Goal: Task Accomplishment & Management: Manage account settings

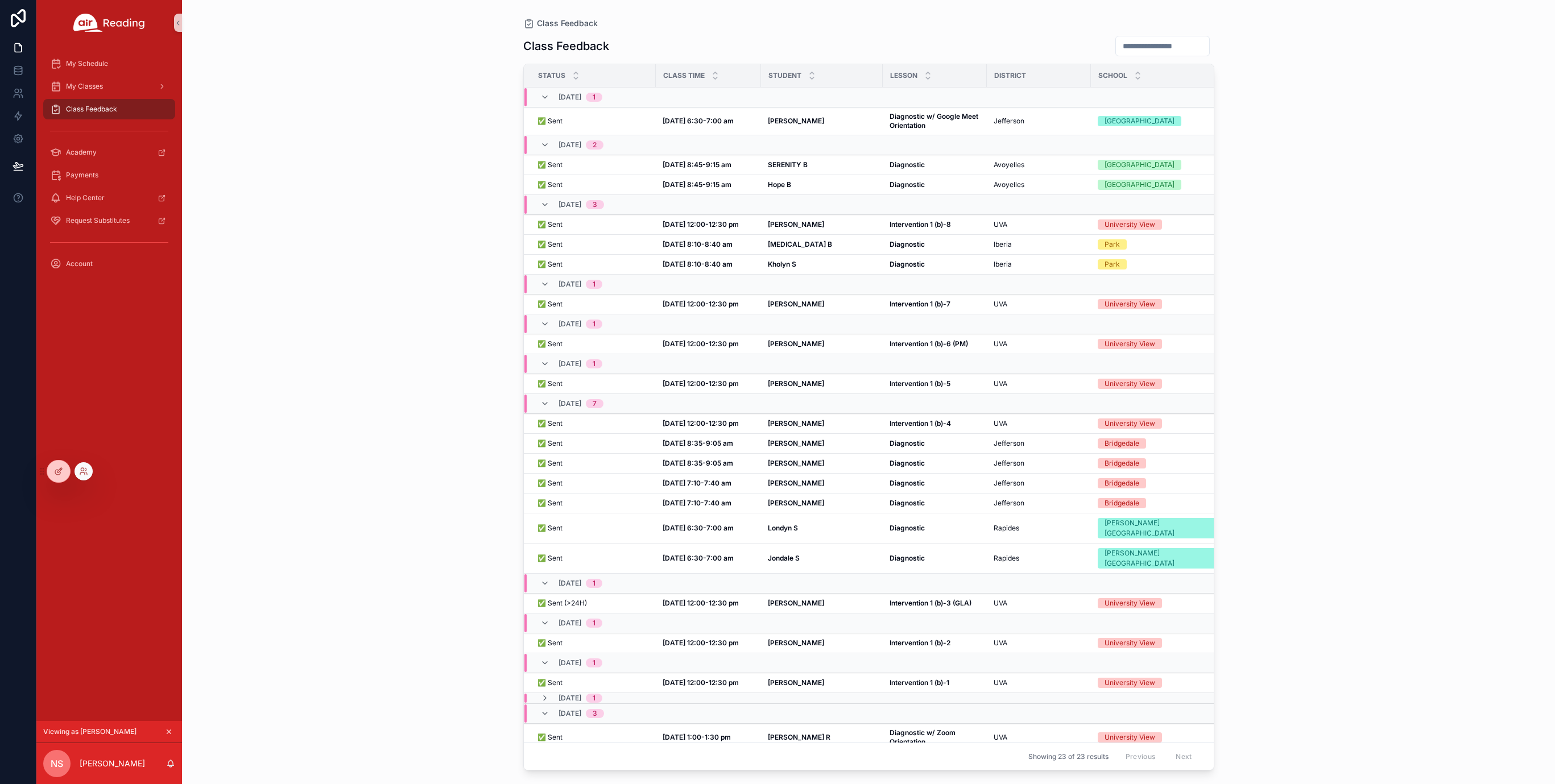
click at [90, 471] on div at bounding box center [83, 471] width 18 height 18
click at [84, 470] on icon at bounding box center [82, 469] width 3 height 3
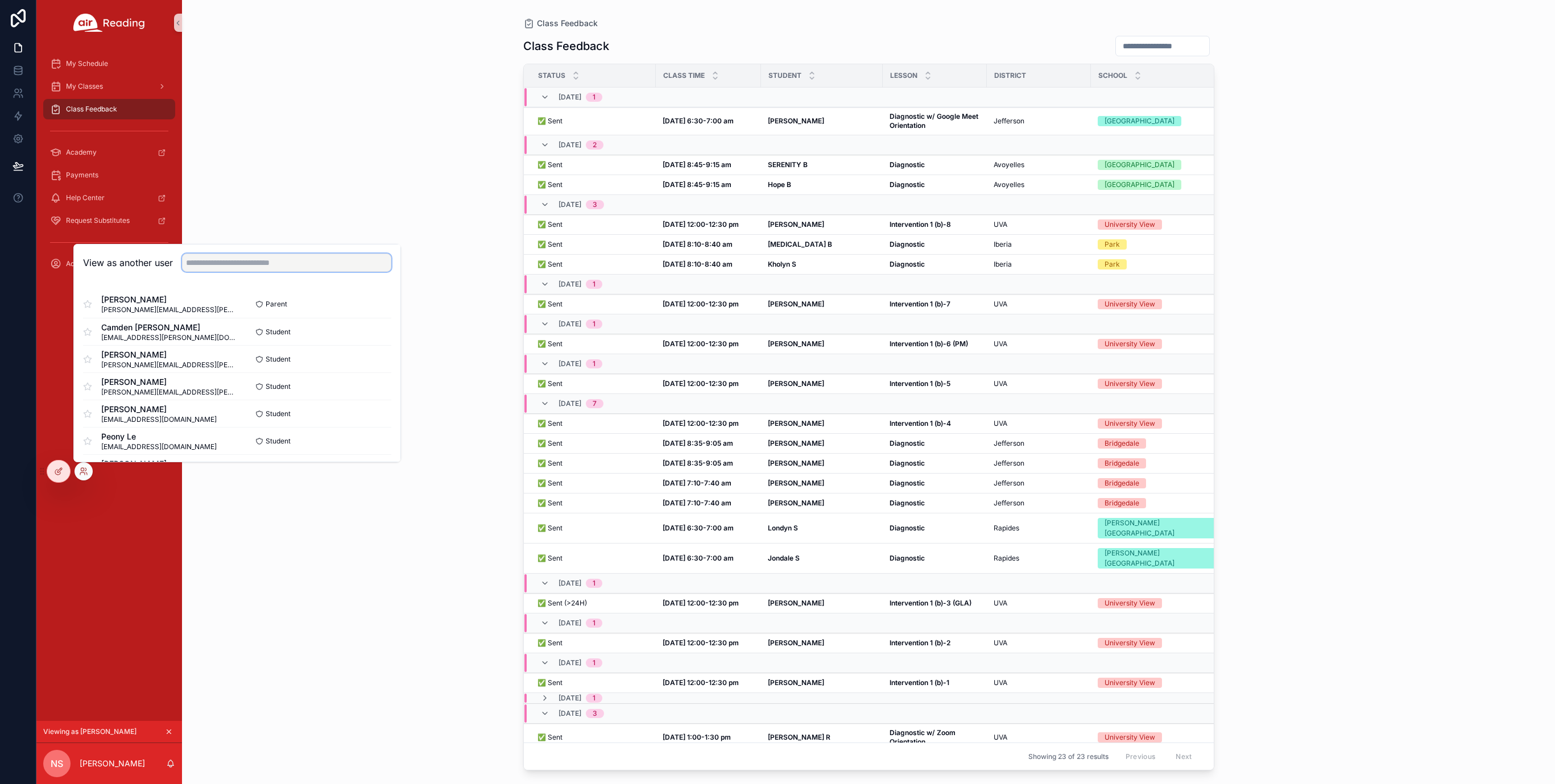
click at [189, 266] on input "text" at bounding box center [287, 263] width 209 height 18
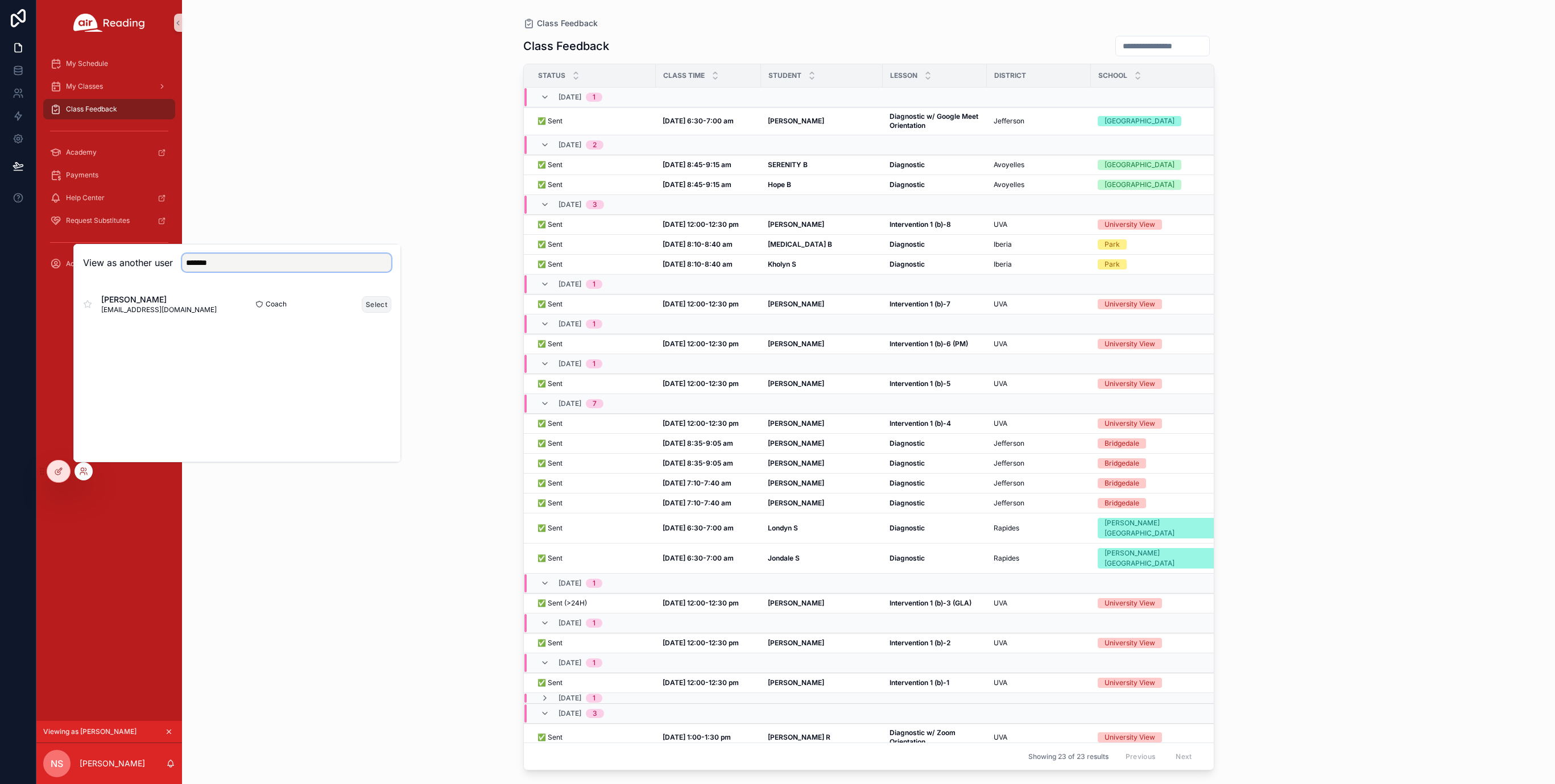
type input "*******"
click at [376, 302] on button "Select" at bounding box center [376, 304] width 30 height 16
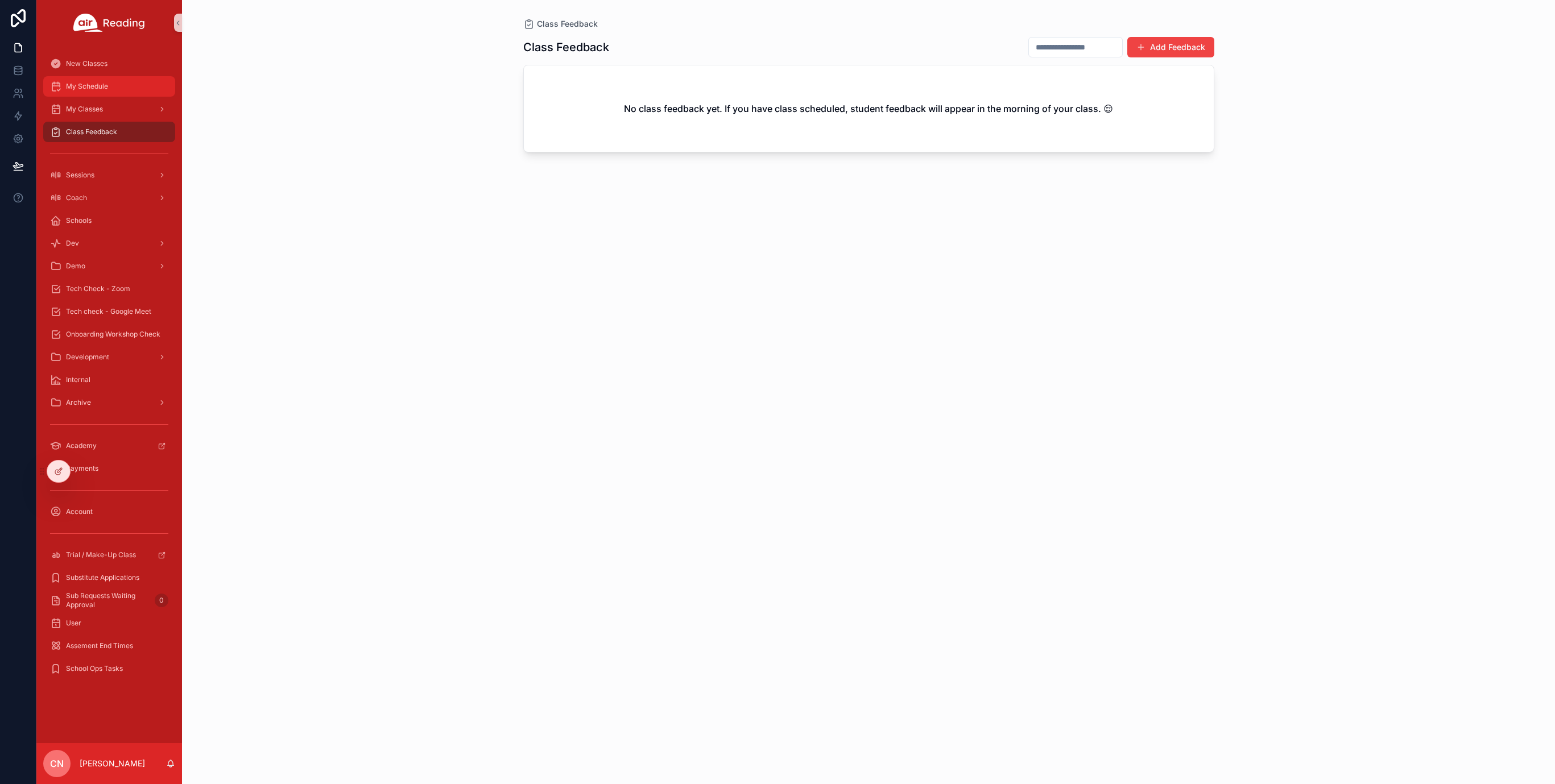
click at [86, 86] on span "My Schedule" at bounding box center [87, 86] width 42 height 9
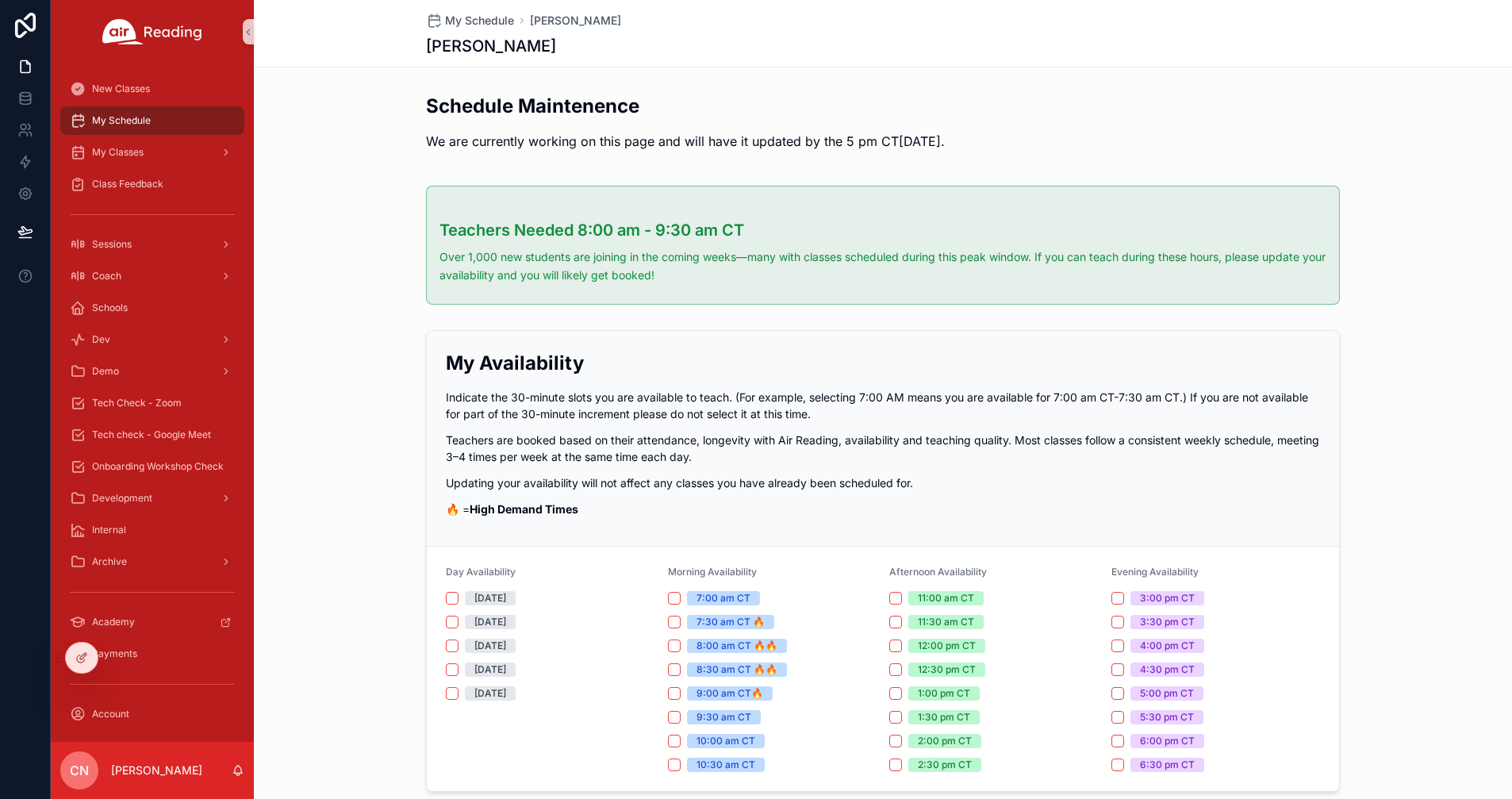
scroll to position [226, 0]
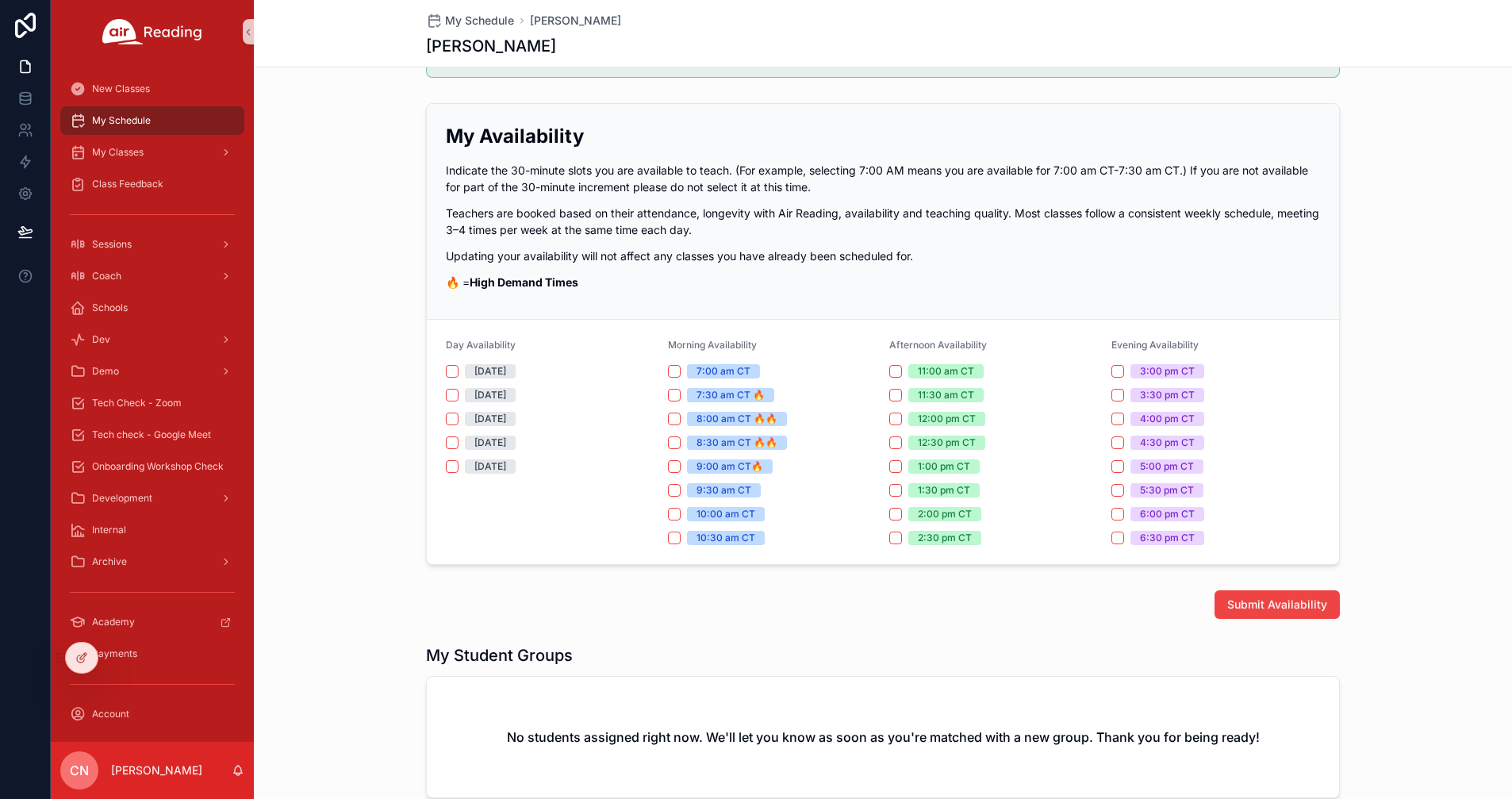
click at [85, 773] on span "CN" at bounding box center [79, 770] width 19 height 19
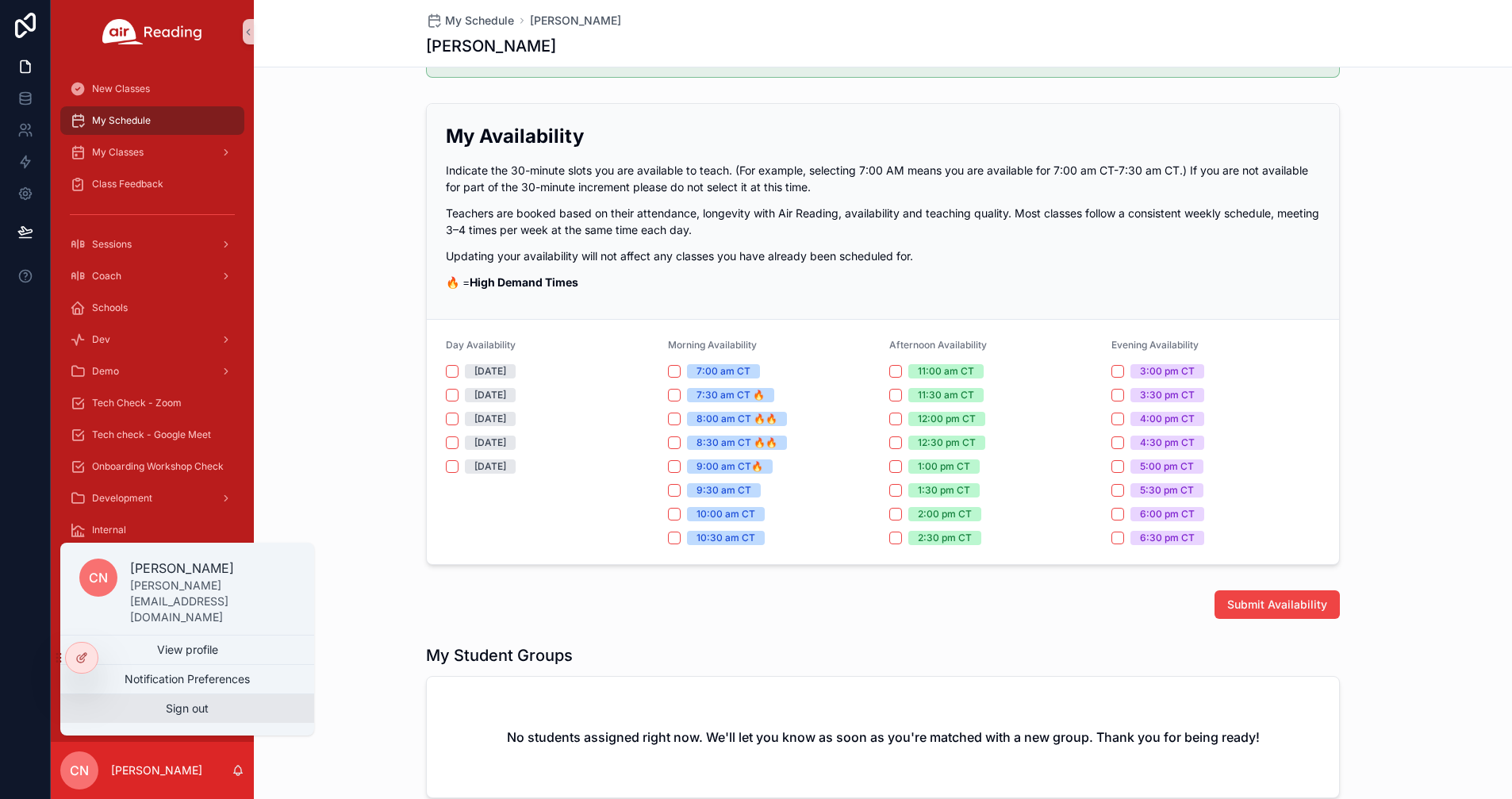
click at [162, 713] on button "Sign out" at bounding box center [188, 708] width 254 height 29
